Goal: Browse casually

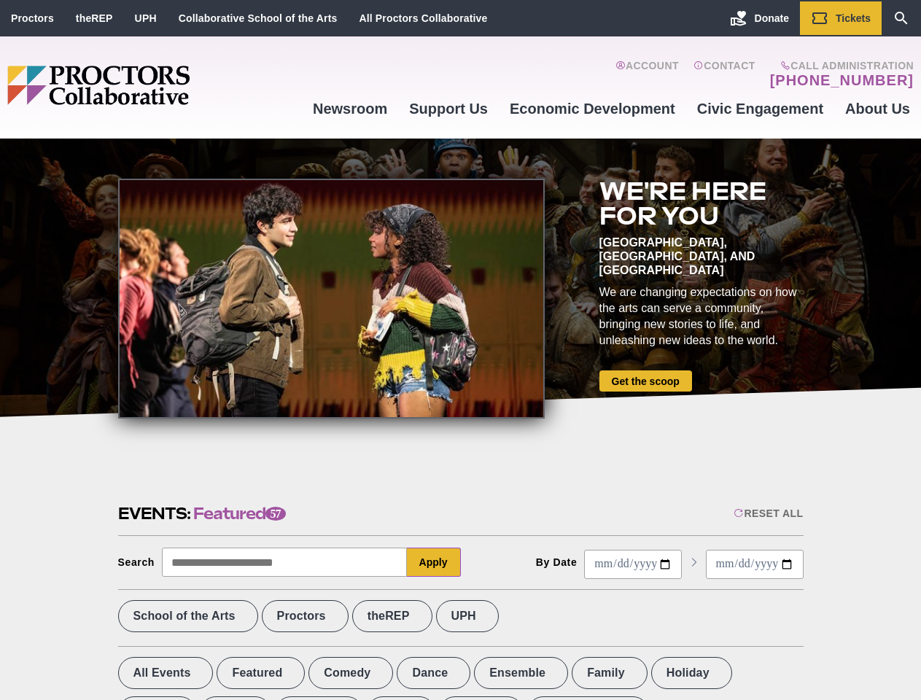
click at [460, 350] on div at bounding box center [331, 299] width 426 height 240
click at [767, 513] on div "Reset All" at bounding box center [767, 513] width 69 height 12
click at [434, 562] on button "Apply" at bounding box center [434, 561] width 54 height 29
